Goal: Book appointment/travel/reservation

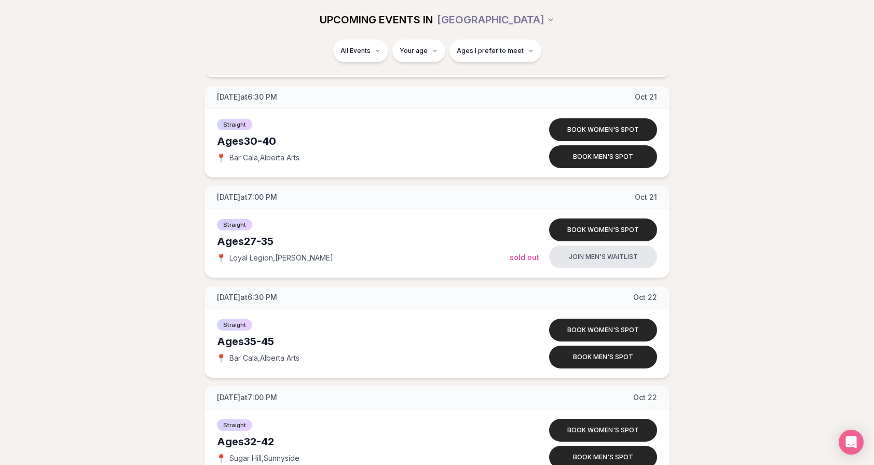
scroll to position [2387, 0]
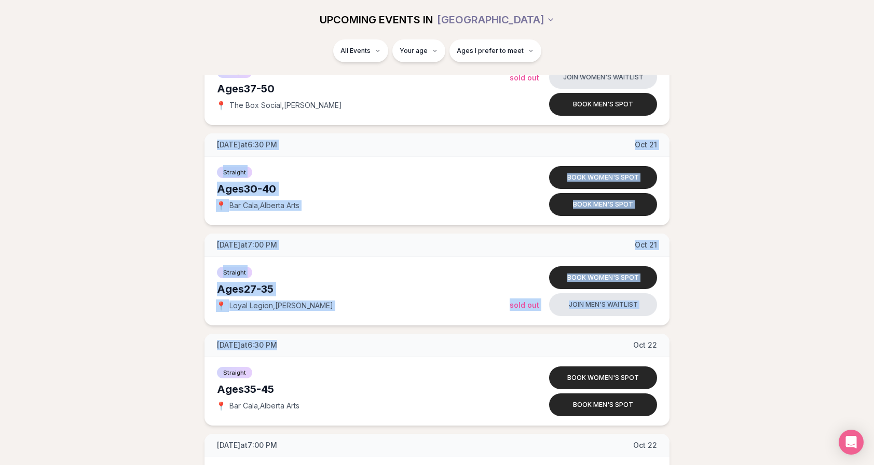
drag, startPoint x: 352, startPoint y: 328, endPoint x: 124, endPoint y: 120, distance: 309.0
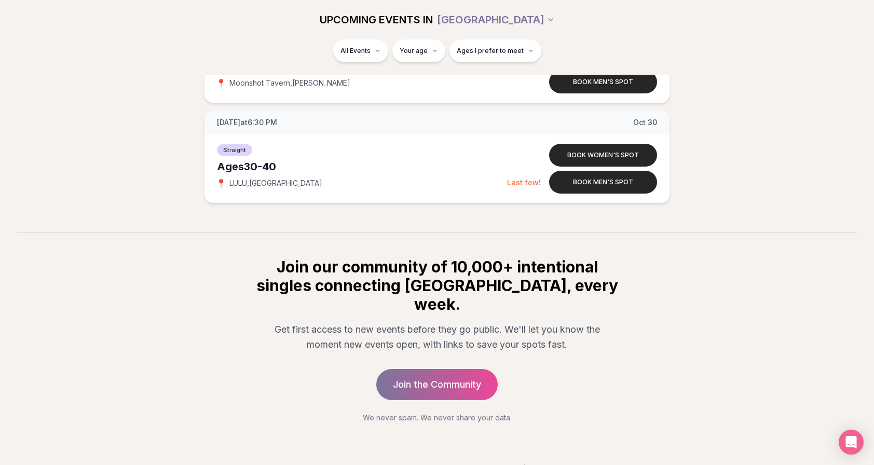
scroll to position [3712, 0]
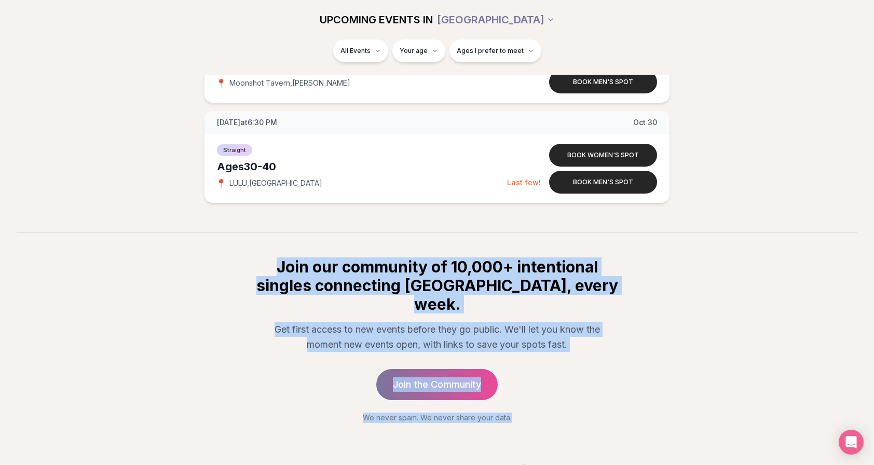
drag, startPoint x: 486, startPoint y: 287, endPoint x: 656, endPoint y: 389, distance: 198.1
click at [656, 389] on section "Join our community of 10,000+ intentional singles connecting [GEOGRAPHIC_DATA],…" at bounding box center [437, 327] width 874 height 191
drag, startPoint x: 656, startPoint y: 389, endPoint x: 578, endPoint y: 322, distance: 103.0
click at [578, 322] on p "Get first access to new events before they go public. We'll let you know the mo…" at bounding box center [437, 337] width 349 height 31
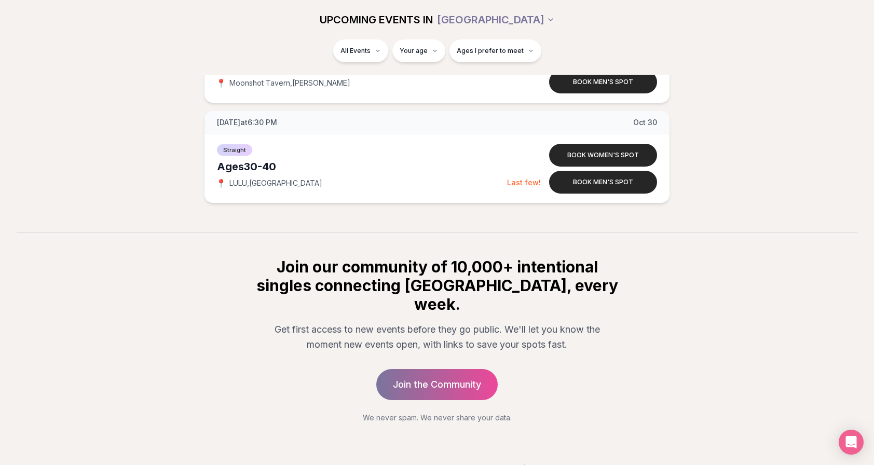
click at [574, 423] on div "© 2025 Luvvly Dating®. All rights reserved. Terms and Conditions | Privacy Poli…" at bounding box center [437, 457] width 874 height 69
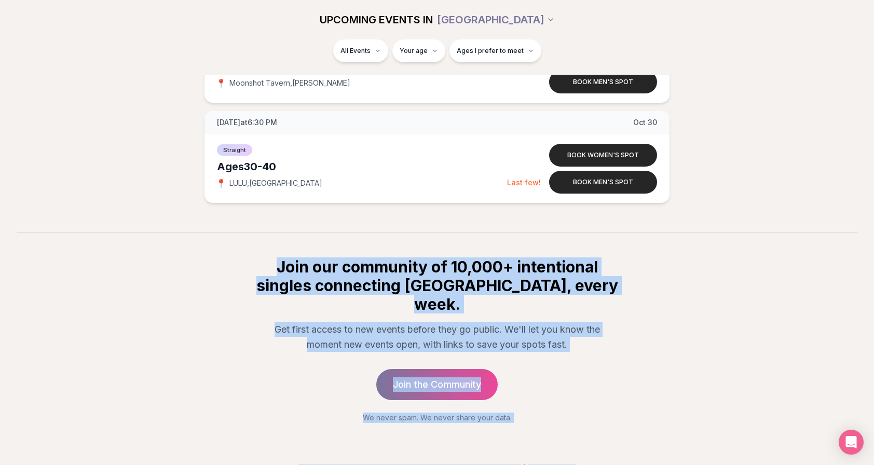
drag, startPoint x: 480, startPoint y: 343, endPoint x: 225, endPoint y: 235, distance: 276.3
click at [371, 282] on h2 "Join our community of 10,000+ intentional singles connecting [GEOGRAPHIC_DATA],…" at bounding box center [436, 285] width 365 height 56
drag, startPoint x: 401, startPoint y: 284, endPoint x: 653, endPoint y: 434, distance: 293.5
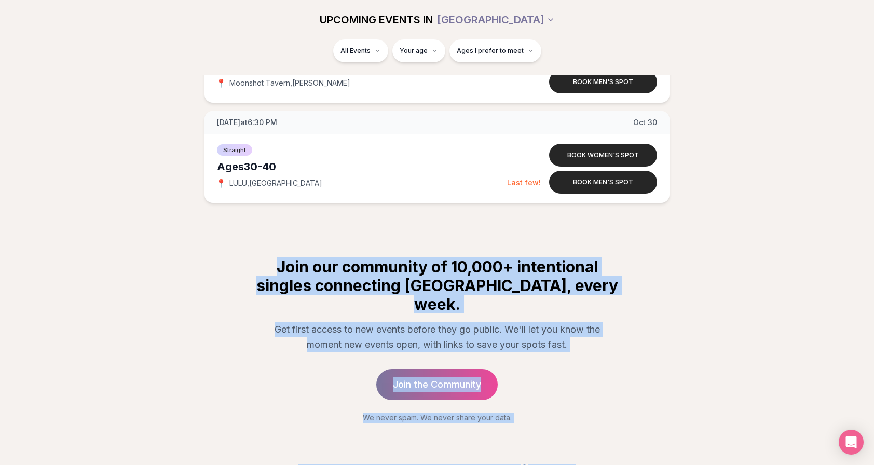
click at [533, 322] on p "Get first access to new events before they go public. We'll let you know the mo…" at bounding box center [437, 337] width 349 height 31
drag, startPoint x: 248, startPoint y: 243, endPoint x: 641, endPoint y: 425, distance: 432.8
drag, startPoint x: 321, startPoint y: 262, endPoint x: 300, endPoint y: 259, distance: 20.5
click at [321, 262] on h2 "Join our community of 10,000+ intentional singles connecting [GEOGRAPHIC_DATA],…" at bounding box center [436, 285] width 365 height 56
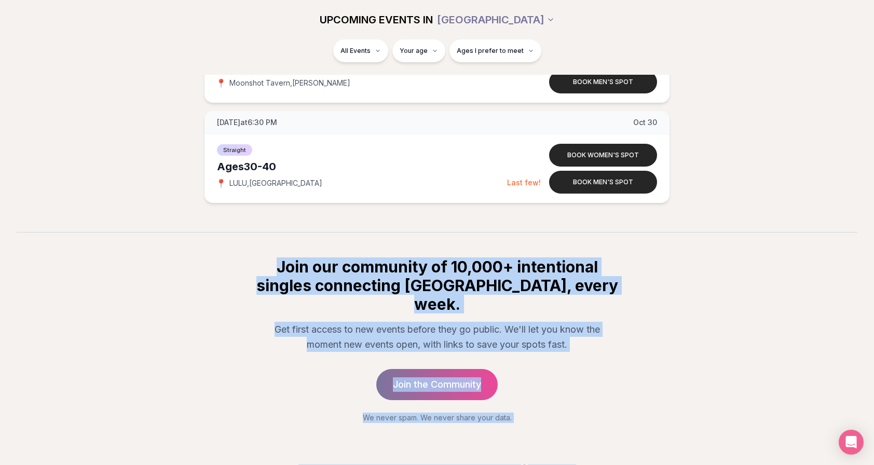
click at [264, 249] on section "Join our community of 10,000+ intentional singles connecting [GEOGRAPHIC_DATA],…" at bounding box center [437, 327] width 874 height 191
click at [252, 257] on div "Join our community of 10,000+ intentional singles connecting [GEOGRAPHIC_DATA],…" at bounding box center [437, 340] width 399 height 166
drag, startPoint x: 247, startPoint y: 254, endPoint x: 624, endPoint y: 425, distance: 413.9
click at [356, 274] on h2 "Join our community of 10,000+ intentional singles connecting [GEOGRAPHIC_DATA],…" at bounding box center [436, 285] width 365 height 56
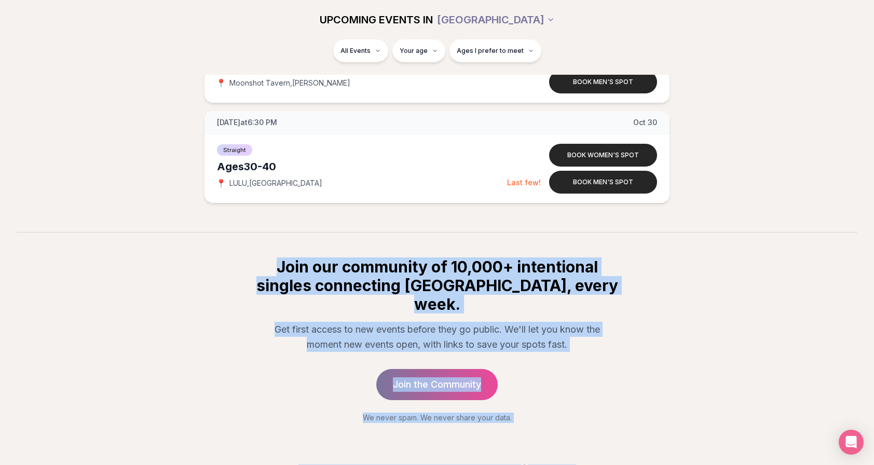
click at [296, 261] on h2 "Join our community of 10,000+ intentional singles connecting [GEOGRAPHIC_DATA],…" at bounding box center [436, 285] width 365 height 56
click at [282, 259] on h2 "Join our community of 10,000+ intentional singles connecting [GEOGRAPHIC_DATA],…" at bounding box center [436, 285] width 365 height 56
click at [259, 257] on h2 "Join our community of 10,000+ intentional singles connecting [GEOGRAPHIC_DATA],…" at bounding box center [436, 285] width 365 height 56
drag, startPoint x: 227, startPoint y: 254, endPoint x: 639, endPoint y: 430, distance: 448.3
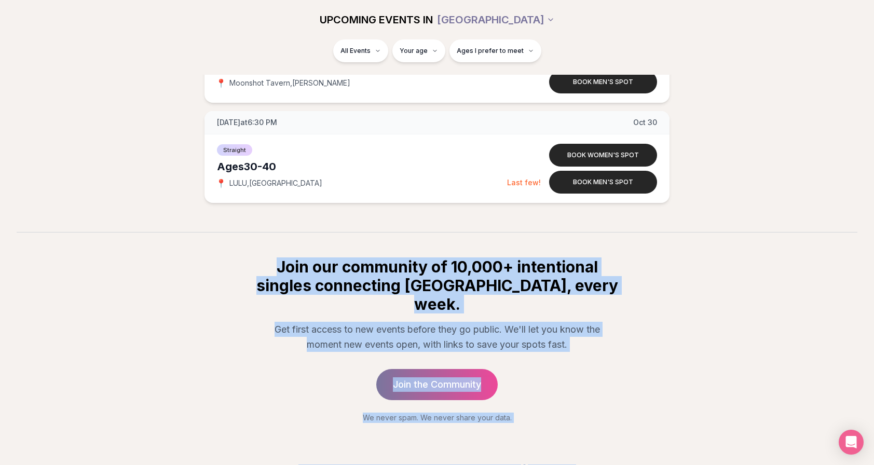
click at [257, 262] on h2 "Join our community of 10,000+ intentional singles connecting [GEOGRAPHIC_DATA],…" at bounding box center [436, 285] width 365 height 56
drag, startPoint x: 208, startPoint y: 240, endPoint x: 649, endPoint y: 449, distance: 488.2
click at [256, 257] on h2 "Join our community of 10,000+ intentional singles connecting [GEOGRAPHIC_DATA],…" at bounding box center [436, 285] width 365 height 56
drag, startPoint x: 207, startPoint y: 245, endPoint x: 665, endPoint y: 423, distance: 491.8
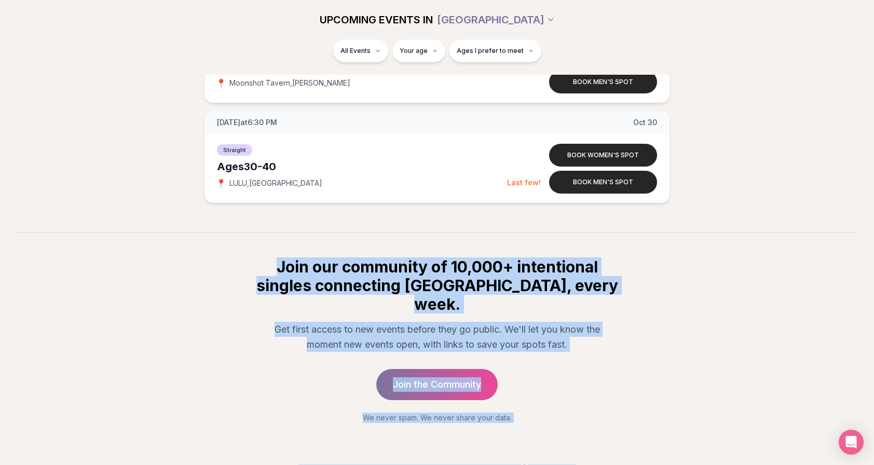
click at [292, 257] on h2 "Join our community of 10,000+ intentional singles connecting [GEOGRAPHIC_DATA],…" at bounding box center [436, 285] width 365 height 56
drag, startPoint x: 226, startPoint y: 239, endPoint x: 668, endPoint y: 430, distance: 481.2
click at [356, 289] on div "Join our community of 10,000+ intentional singles connecting [GEOGRAPHIC_DATA],…" at bounding box center [437, 340] width 399 height 166
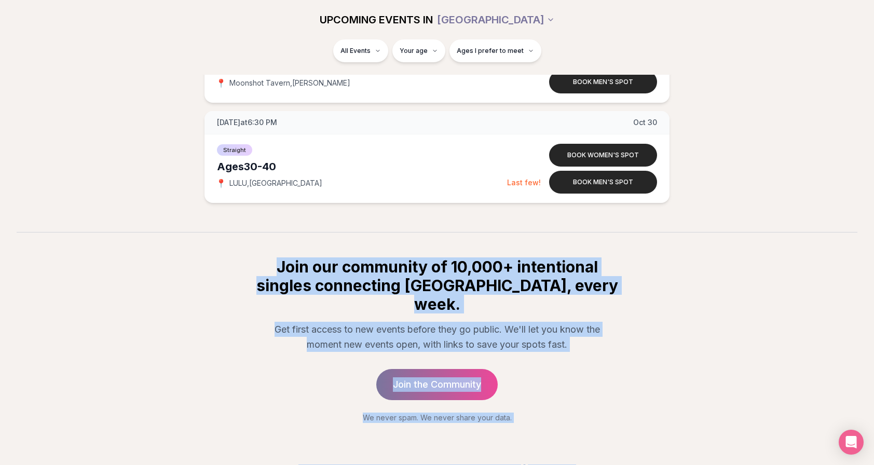
drag, startPoint x: 421, startPoint y: 326, endPoint x: 649, endPoint y: 434, distance: 251.9
click at [268, 266] on h2 "Join our community of 10,000+ intentional singles connecting [GEOGRAPHIC_DATA],…" at bounding box center [436, 285] width 365 height 56
drag, startPoint x: 242, startPoint y: 242, endPoint x: 557, endPoint y: 414, distance: 358.6
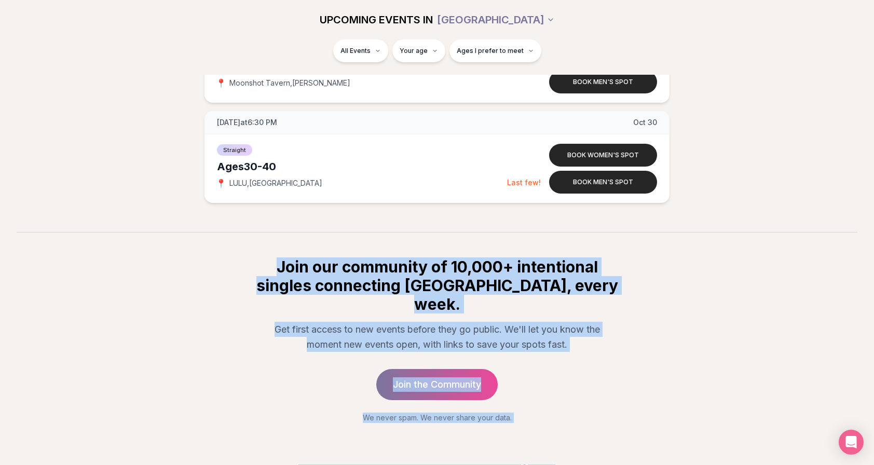
click at [273, 257] on h2 "Join our community of 10,000+ intentional singles connecting [GEOGRAPHIC_DATA],…" at bounding box center [436, 285] width 365 height 56
drag, startPoint x: 325, startPoint y: 271, endPoint x: 713, endPoint y: 438, distance: 422.2
click at [241, 277] on div "Join our community of 10,000+ intentional singles connecting [GEOGRAPHIC_DATA],…" at bounding box center [437, 340] width 399 height 166
drag, startPoint x: 242, startPoint y: 247, endPoint x: 790, endPoint y: 469, distance: 590.9
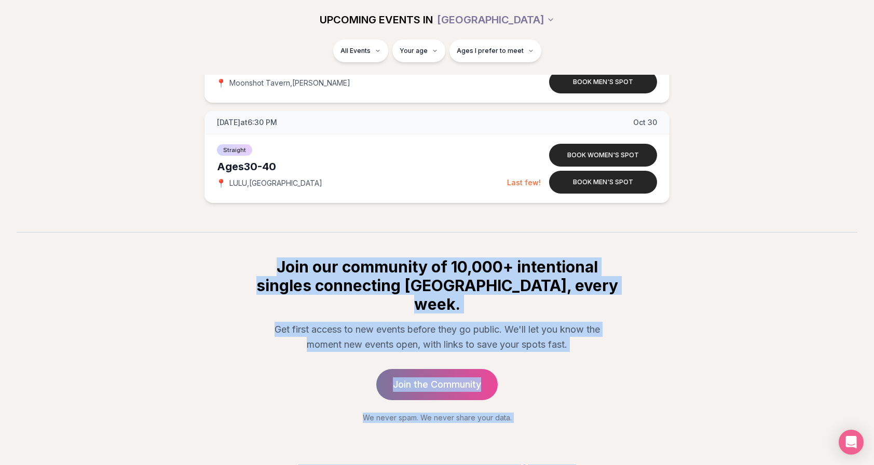
click at [257, 257] on h2 "Join our community of 10,000+ intentional singles connecting [GEOGRAPHIC_DATA],…" at bounding box center [436, 285] width 365 height 56
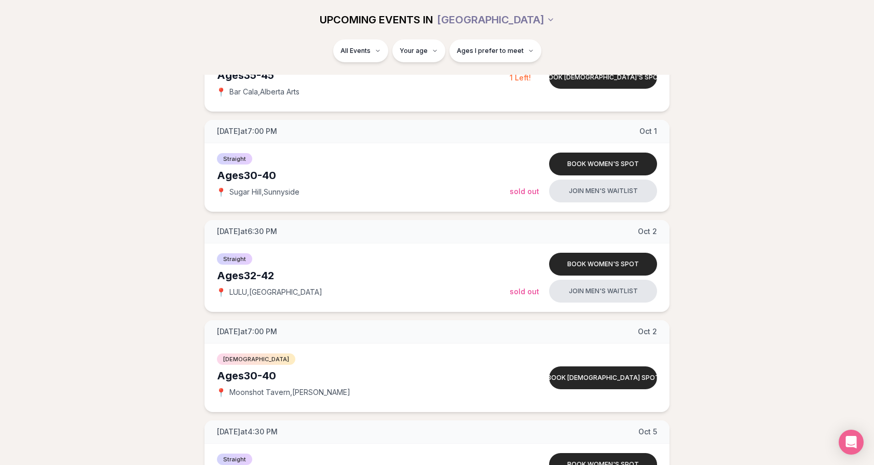
scroll to position [0, 0]
